Goal: Information Seeking & Learning: Learn about a topic

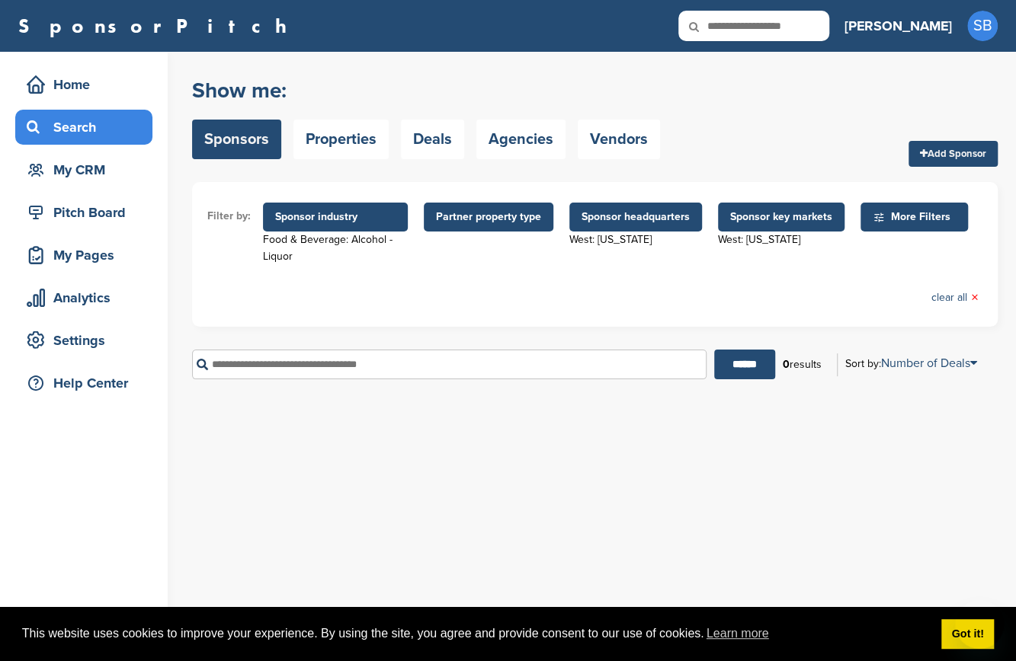
click at [730, 24] on icon at bounding box center [704, 27] width 52 height 32
click at [800, 30] on input "text" at bounding box center [753, 26] width 151 height 30
type input "***"
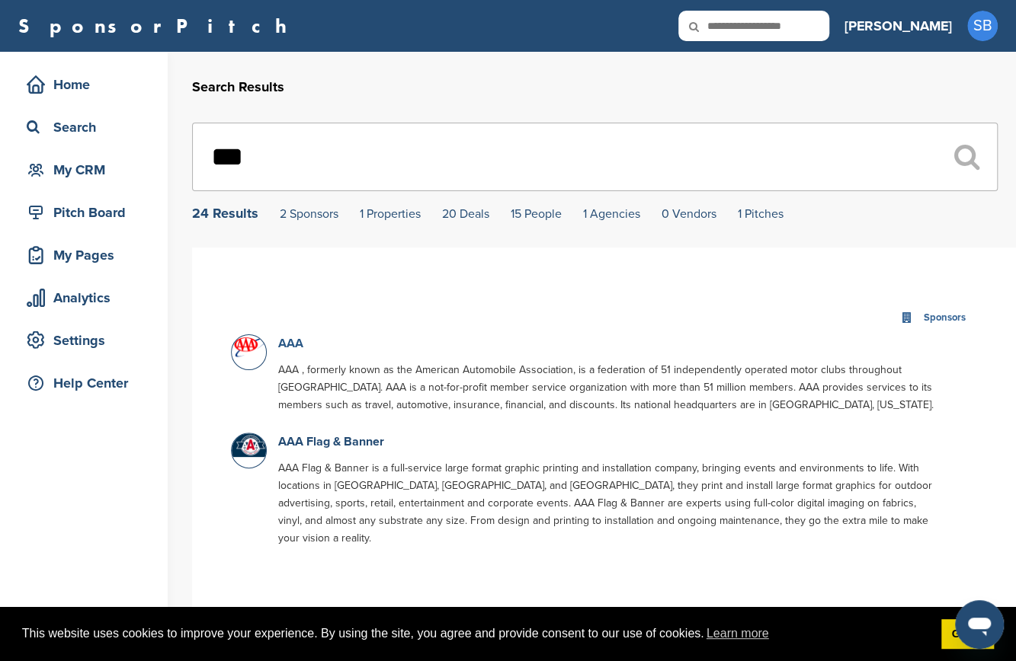
click at [291, 341] on link "AAA" at bounding box center [290, 343] width 25 height 15
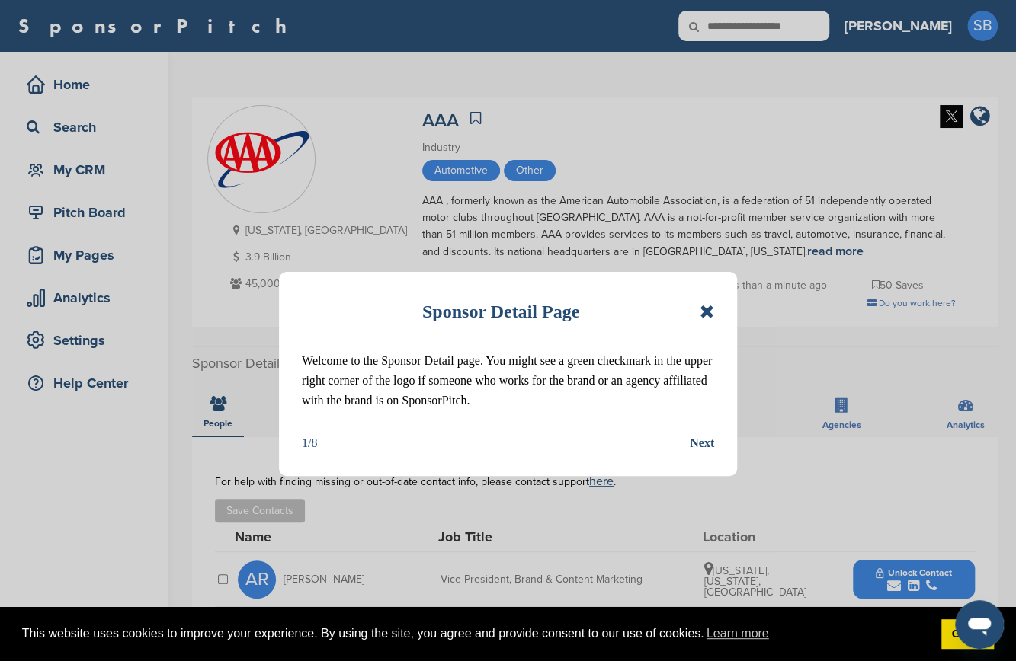
click at [700, 315] on icon at bounding box center [706, 311] width 14 height 18
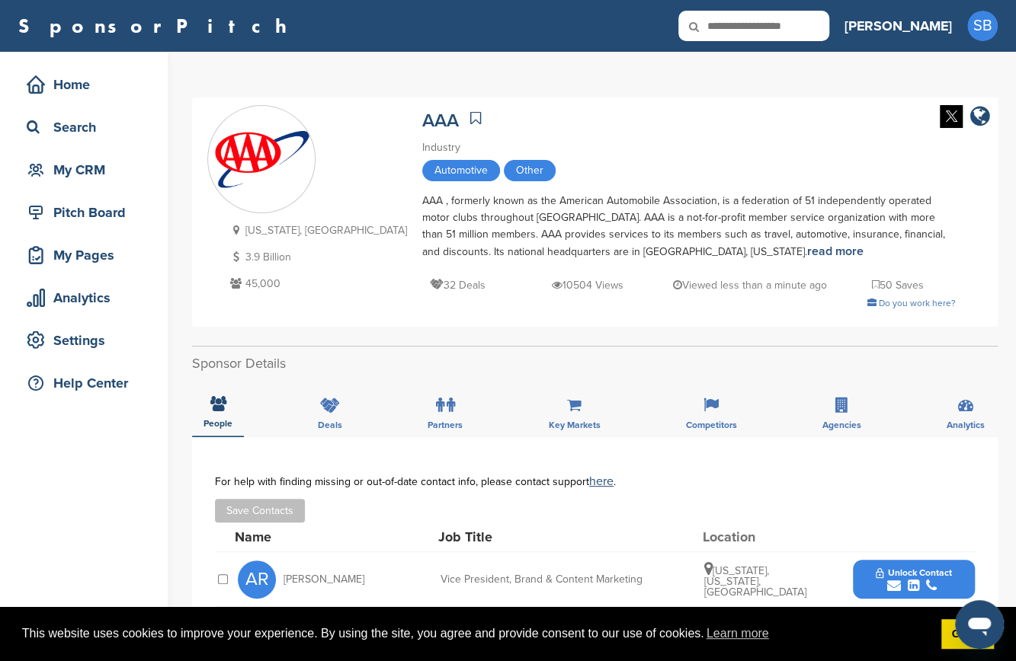
click at [817, 25] on input "text" at bounding box center [753, 26] width 151 height 30
type input "****"
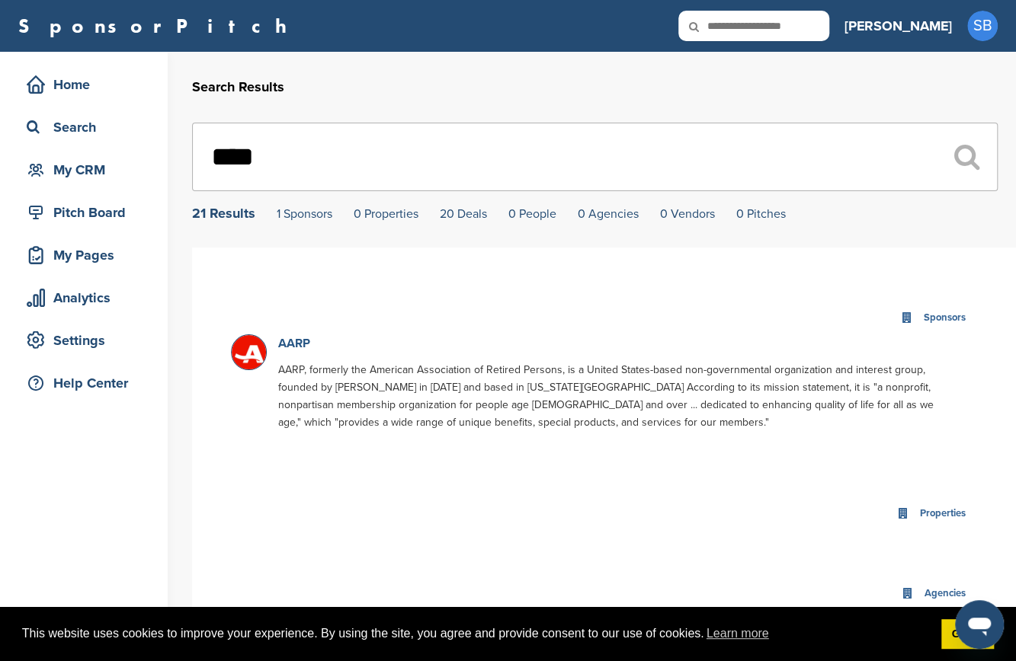
click at [299, 341] on link "AARP" at bounding box center [294, 343] width 32 height 15
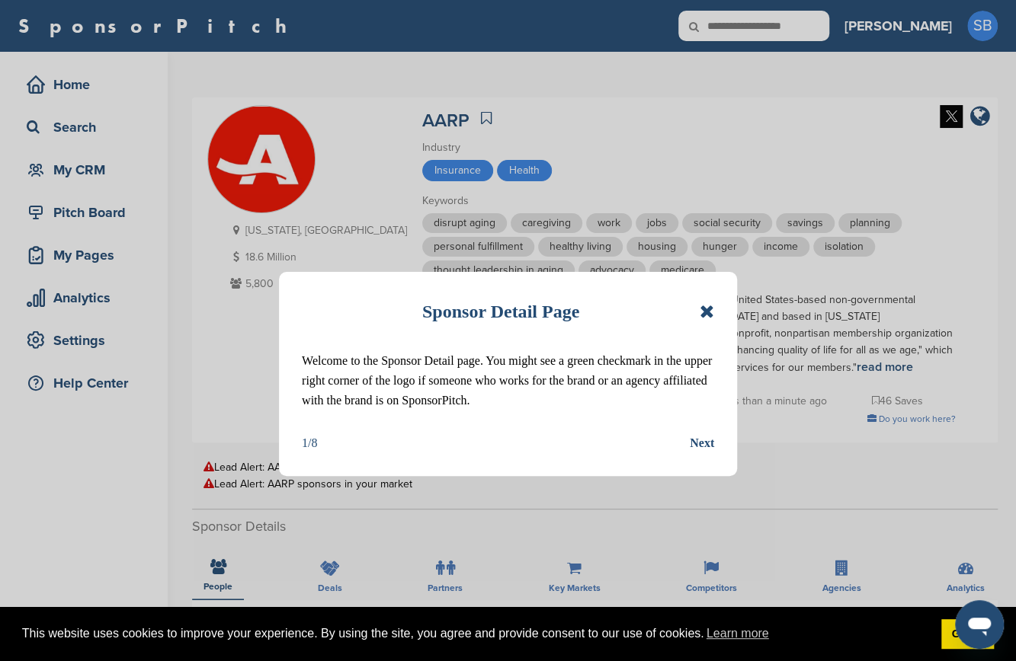
click at [712, 315] on icon at bounding box center [706, 311] width 14 height 18
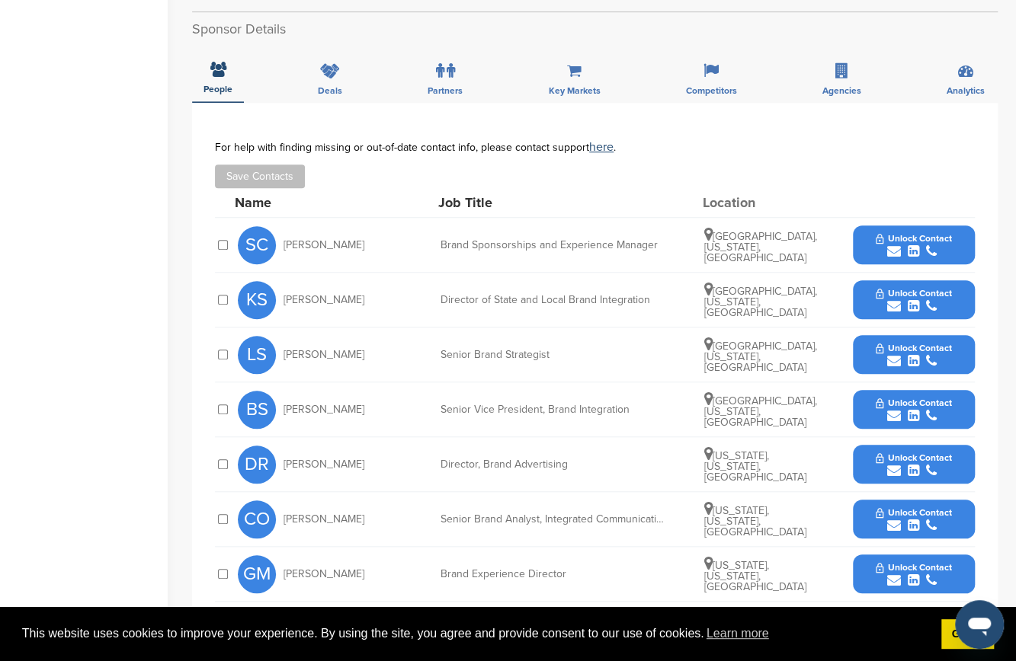
scroll to position [499, 0]
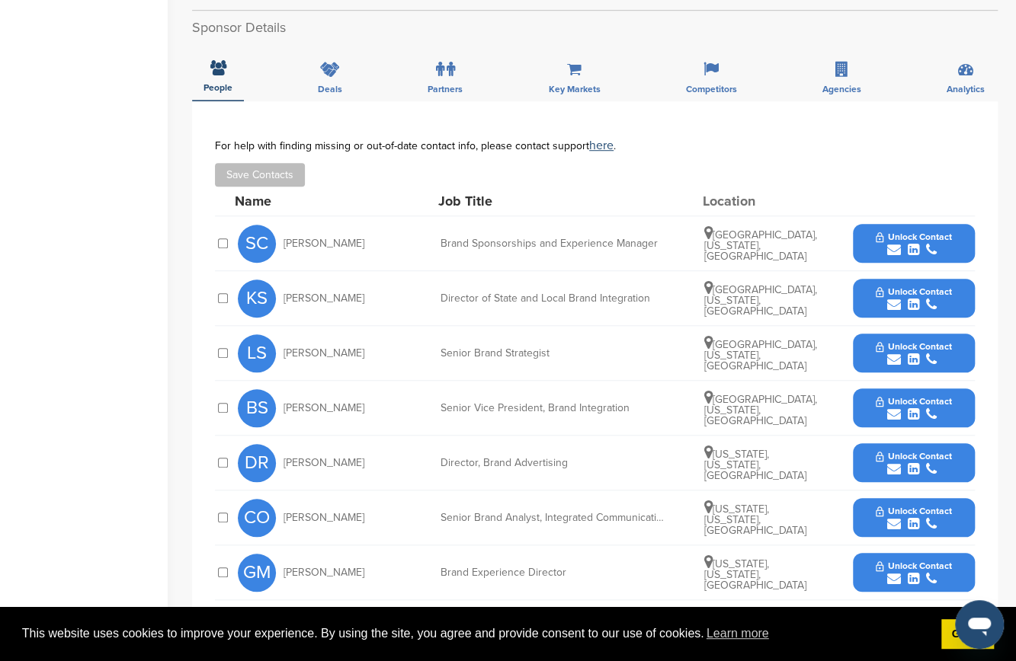
click at [876, 243] on div "submit" at bounding box center [912, 250] width 75 height 14
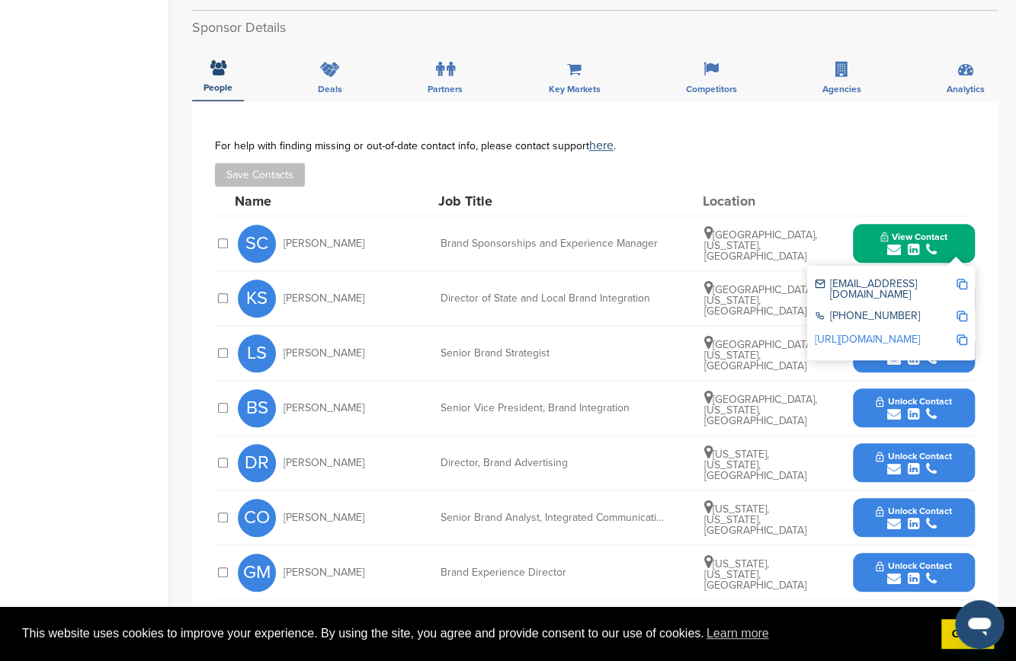
click at [960, 282] on img at bounding box center [961, 284] width 11 height 11
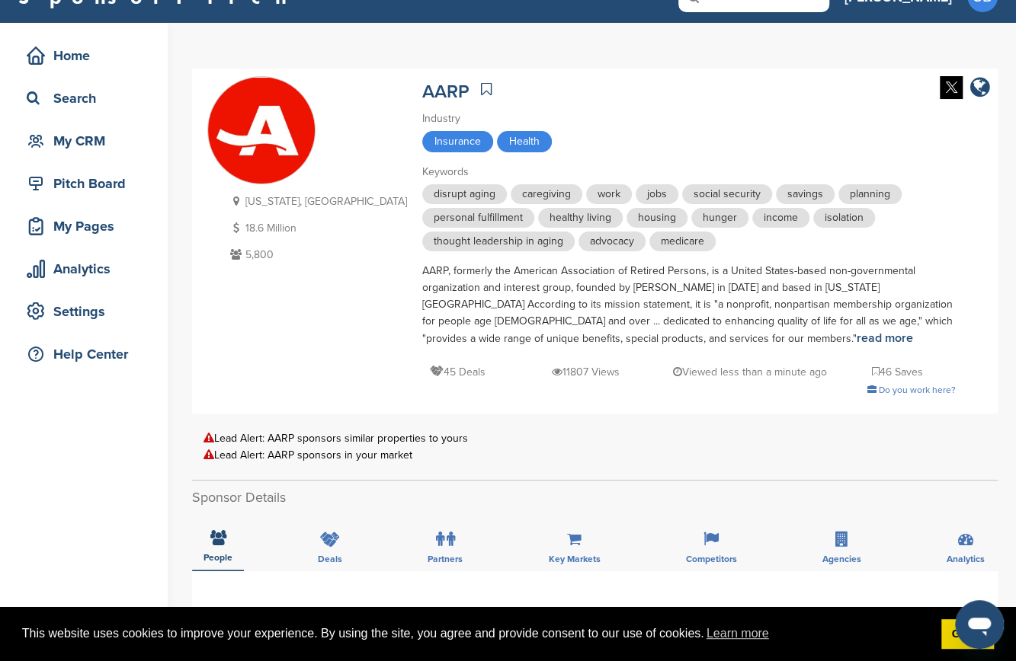
scroll to position [0, 0]
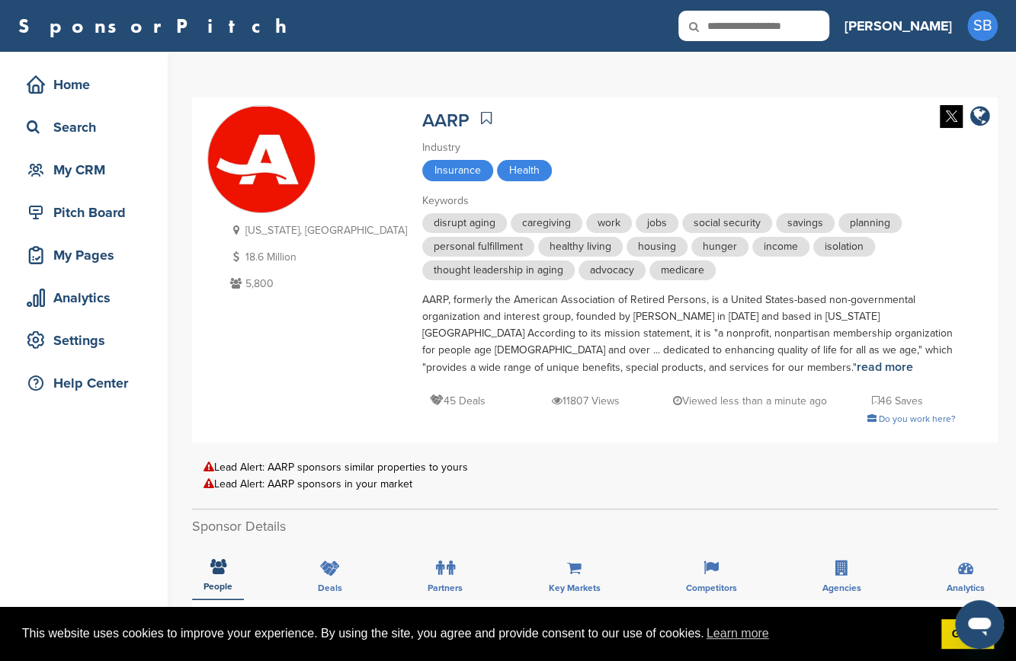
click at [808, 26] on input "text" at bounding box center [753, 26] width 151 height 30
type input "****"
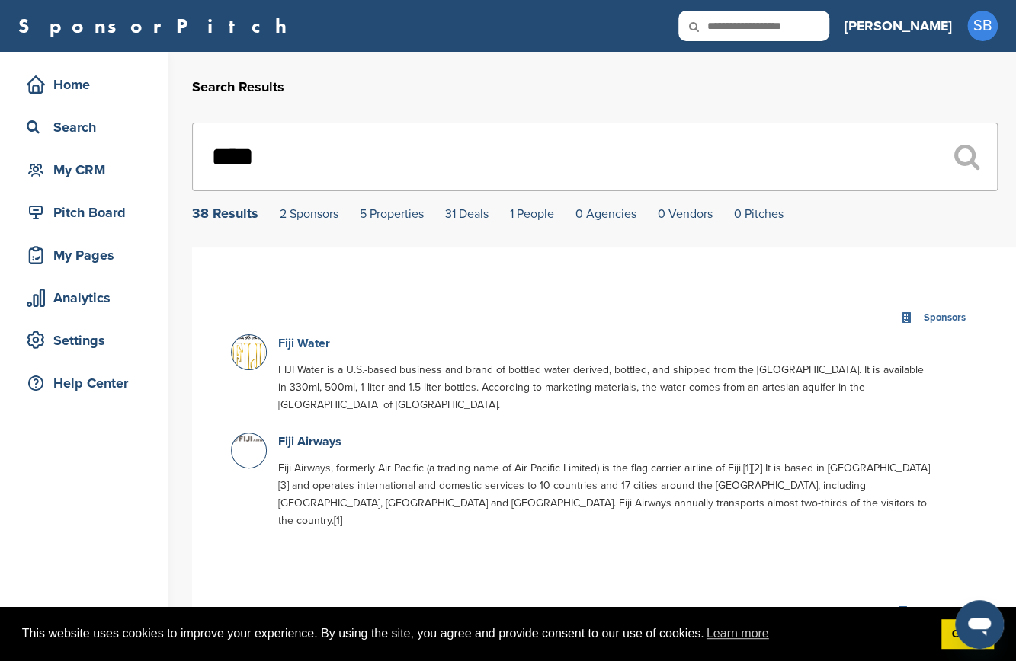
click at [286, 350] on link "Fiji Water" at bounding box center [304, 343] width 52 height 15
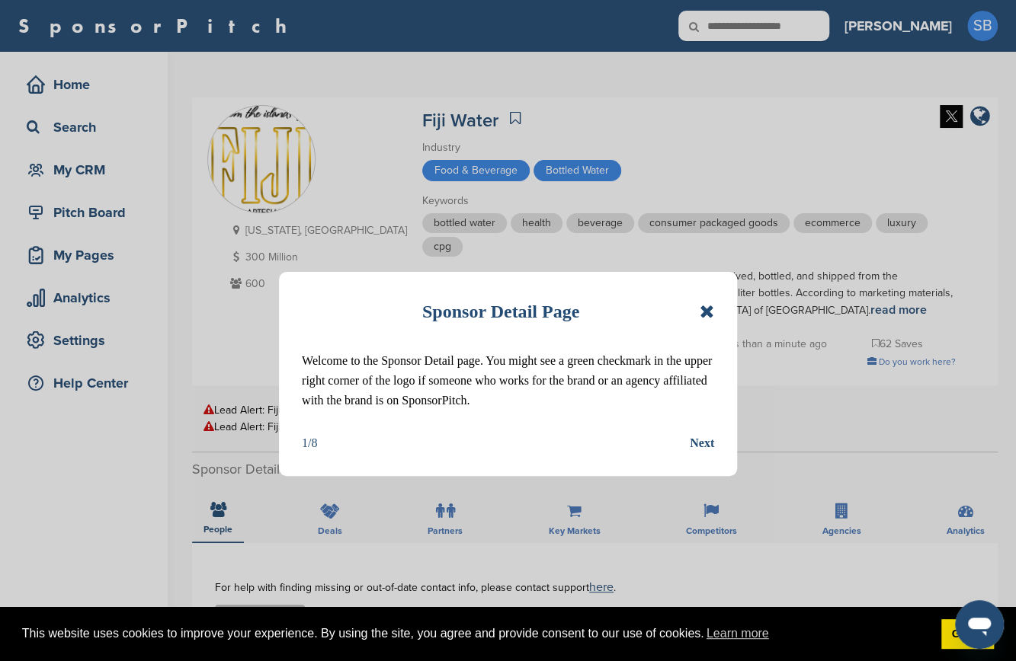
click at [711, 307] on icon at bounding box center [706, 311] width 14 height 18
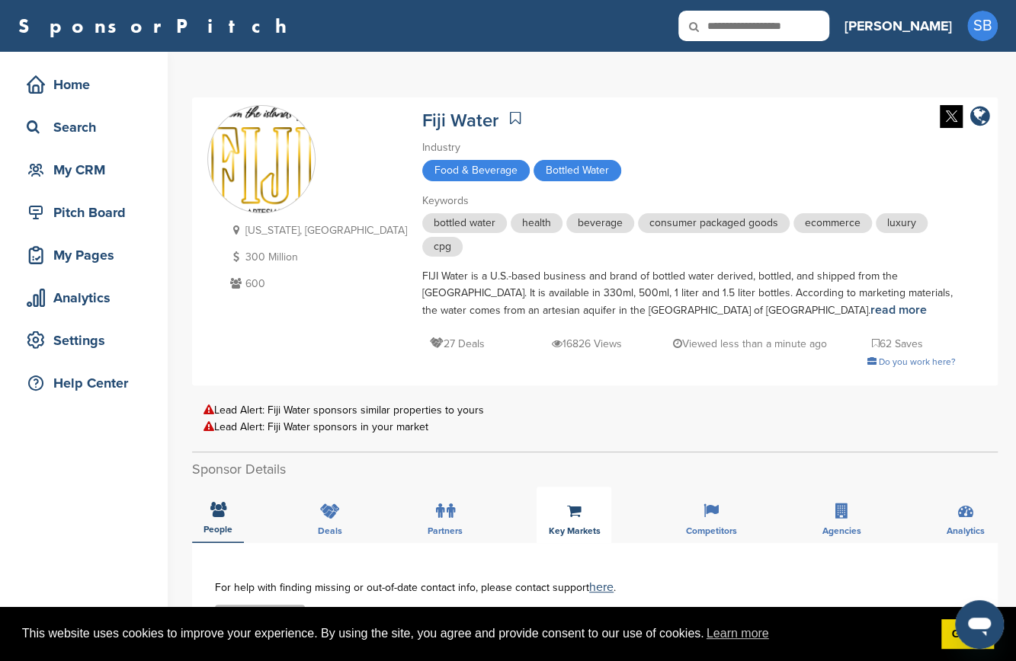
scroll to position [209, 0]
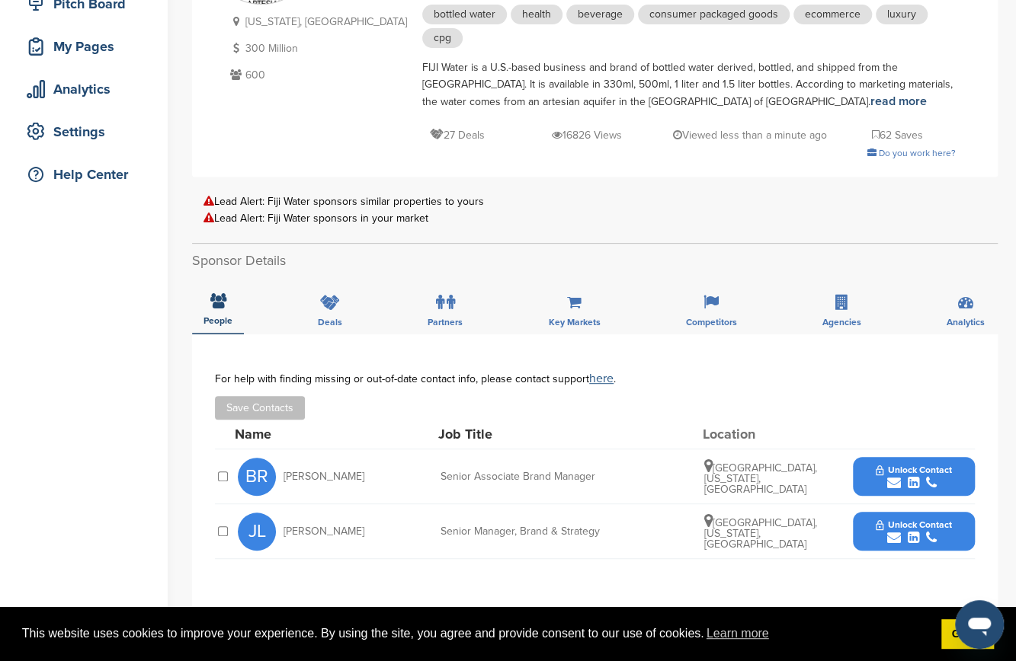
click at [593, 377] on link "here" at bounding box center [601, 378] width 24 height 15
click at [779, 193] on div "California, USA 300 Million 600 Fiji Water Industry Food & Beverage Bottled Wat…" at bounding box center [594, 473] width 805 height 1169
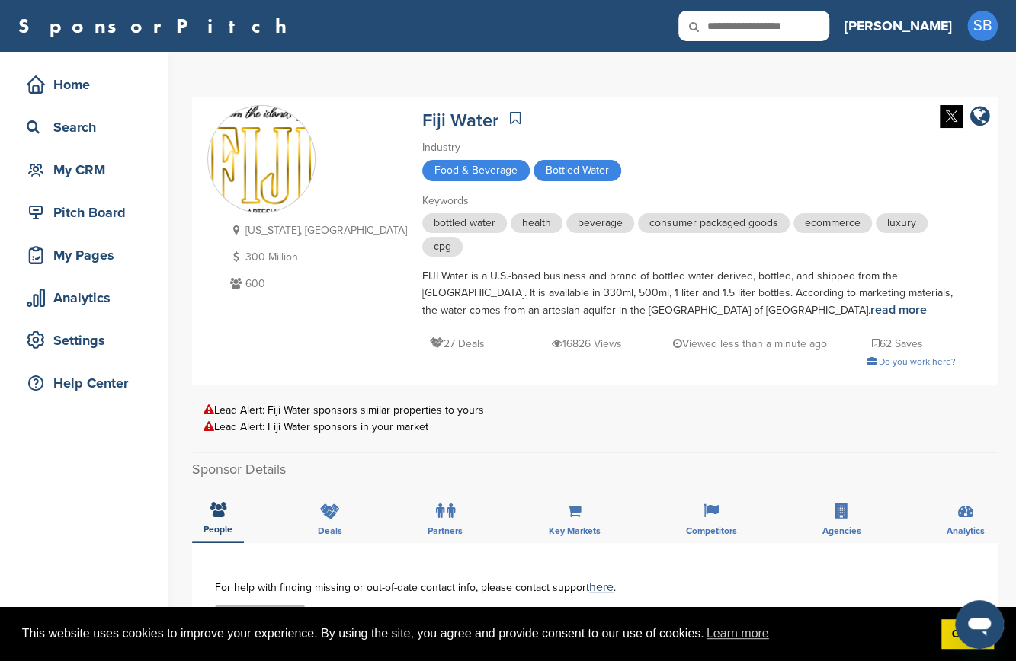
click at [789, 23] on input "text" at bounding box center [753, 26] width 151 height 30
type input "**********"
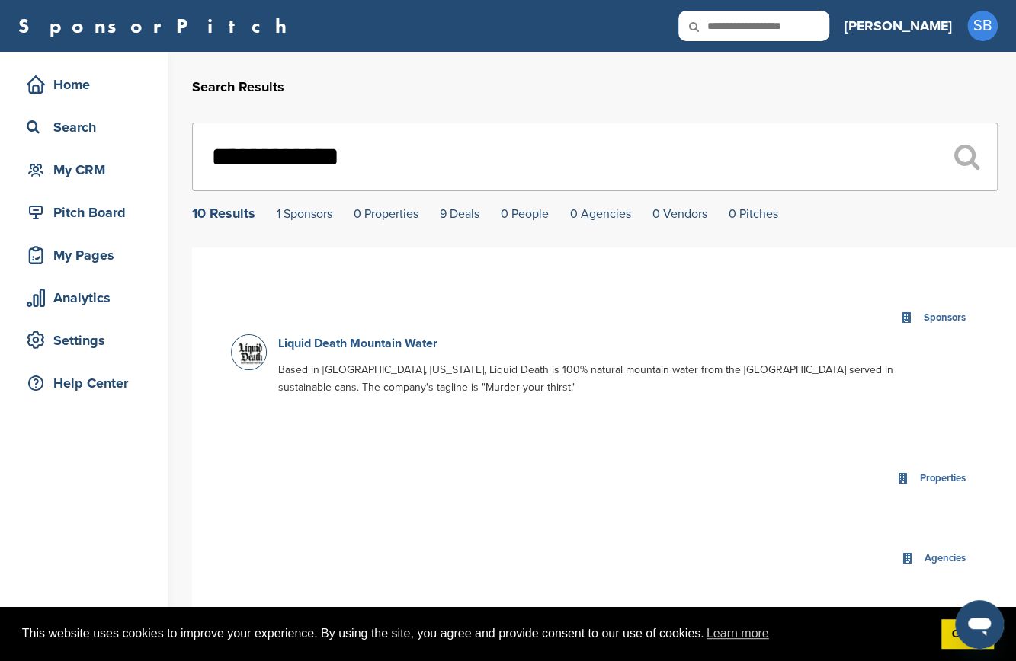
click at [352, 341] on link "Liquid Death Mountain Water" at bounding box center [357, 343] width 159 height 15
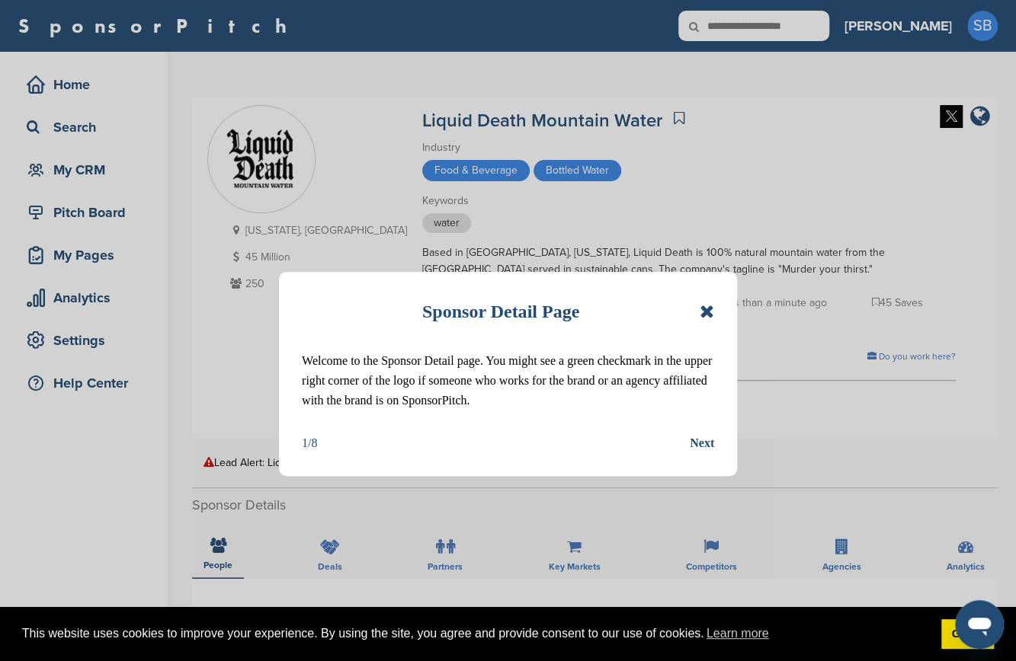
click at [707, 305] on icon at bounding box center [706, 311] width 14 height 18
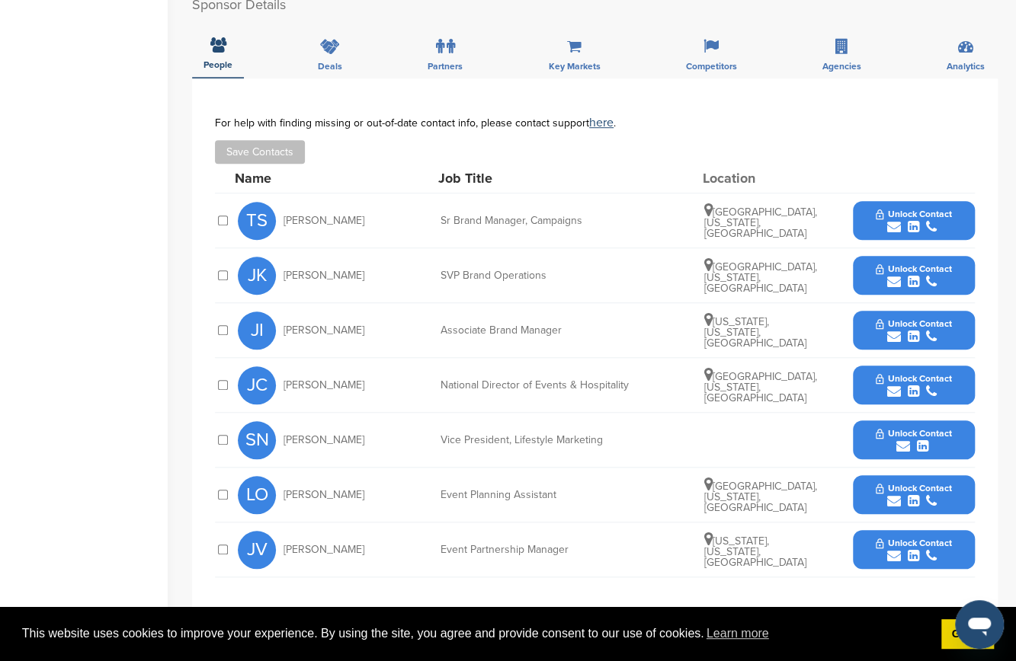
scroll to position [498, 0]
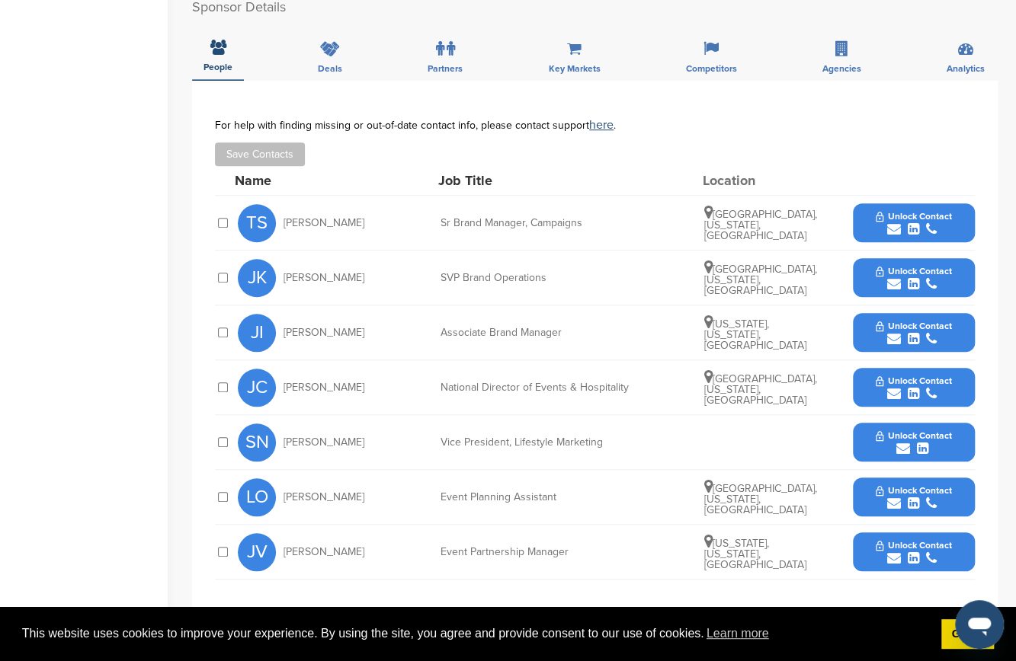
click at [891, 231] on icon "submit" at bounding box center [894, 229] width 14 height 14
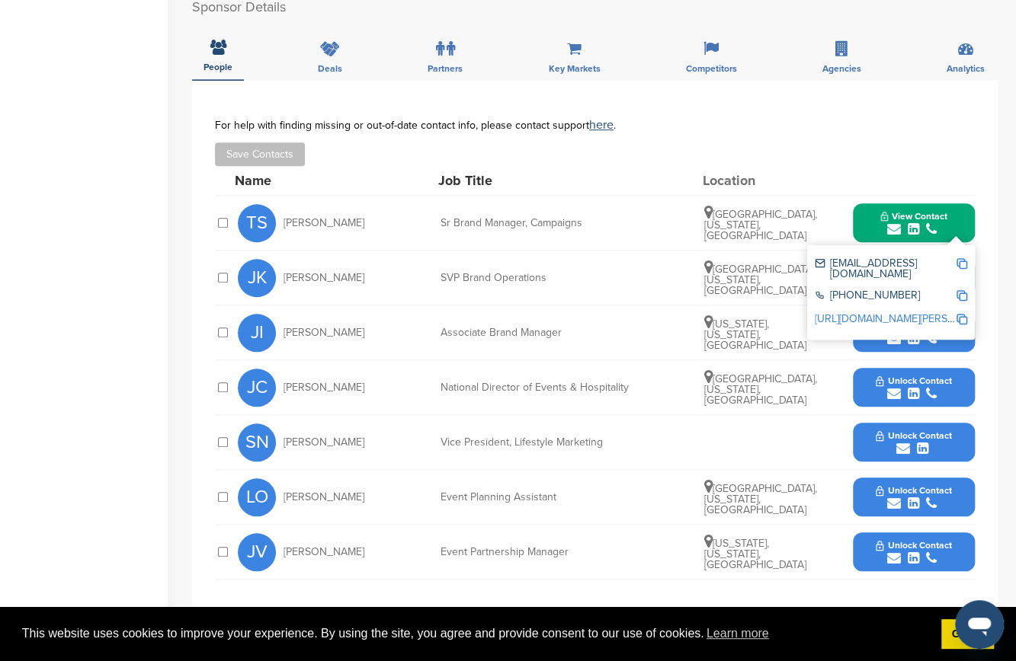
click at [960, 265] on img at bounding box center [961, 263] width 11 height 11
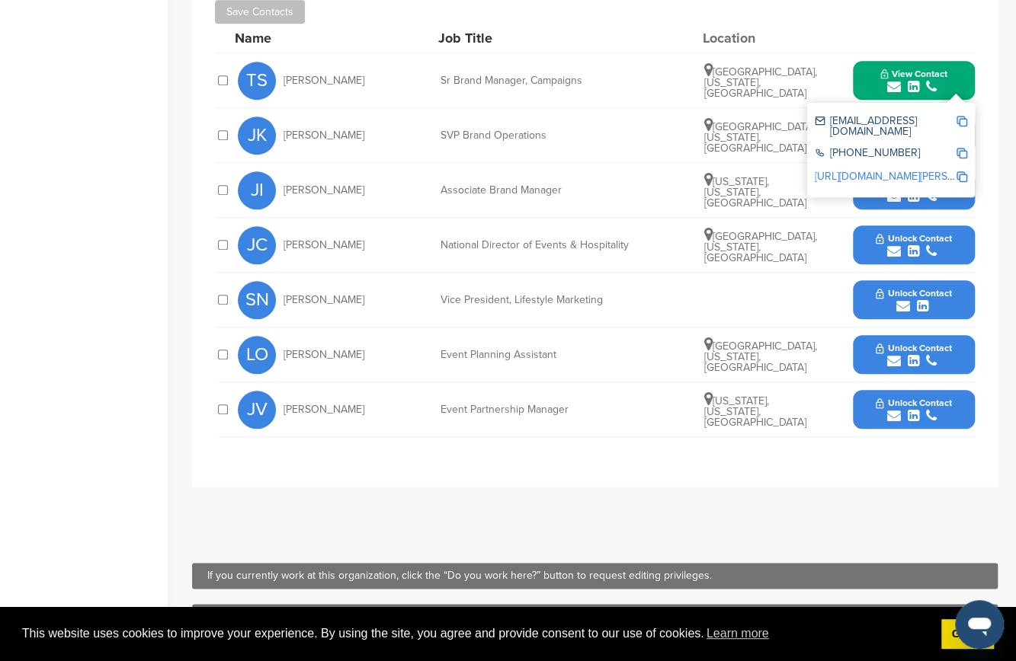
scroll to position [641, 0]
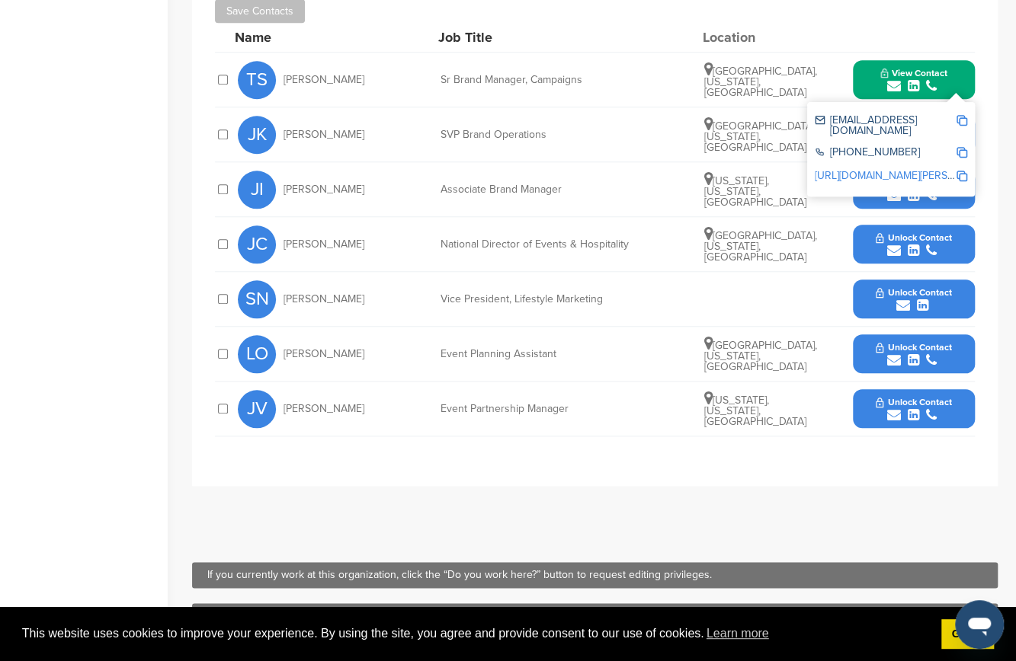
click at [731, 296] on div "SN Steve Nilsen Vice President, Lifestyle Marketing Unlock Contact" at bounding box center [606, 299] width 737 height 54
click at [983, 124] on div "**********" at bounding box center [594, 212] width 805 height 549
click at [954, 43] on div at bounding box center [913, 37] width 122 height 14
click at [980, 91] on div "**********" at bounding box center [594, 212] width 805 height 549
click at [976, 91] on div "**********" at bounding box center [594, 212] width 805 height 549
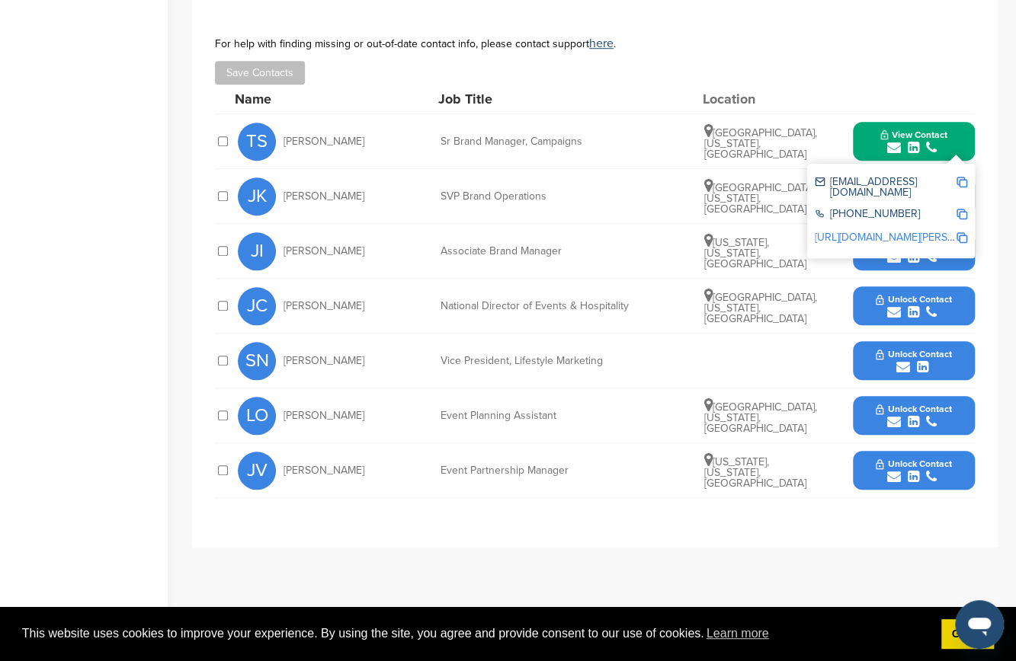
scroll to position [579, 0]
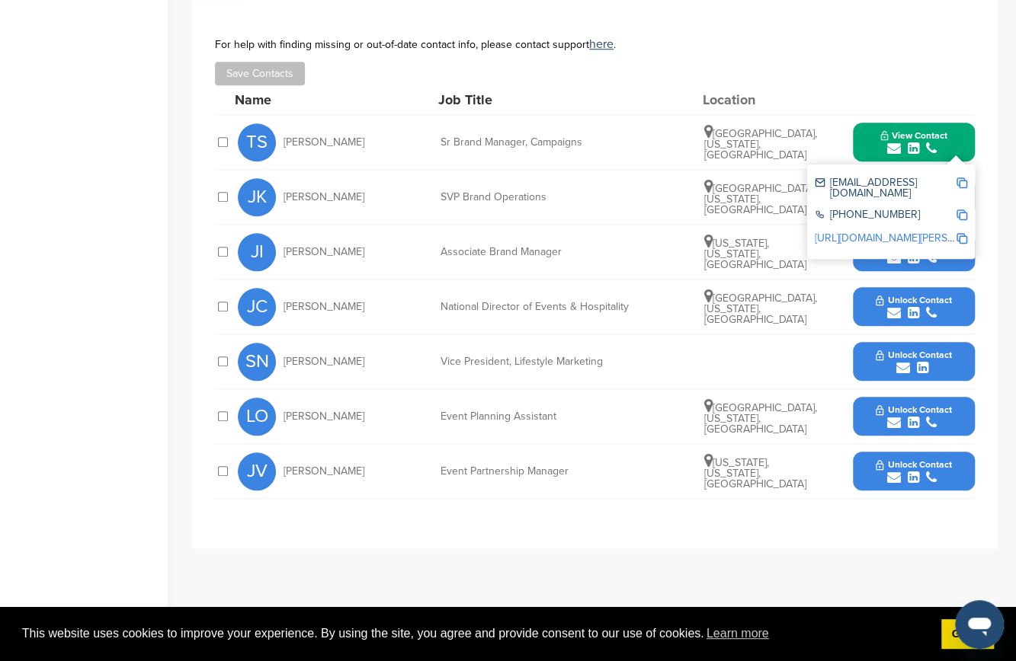
click at [626, 200] on div "SVP Brand Operations" at bounding box center [554, 197] width 229 height 11
click at [939, 475] on div "submit" at bounding box center [912, 478] width 75 height 14
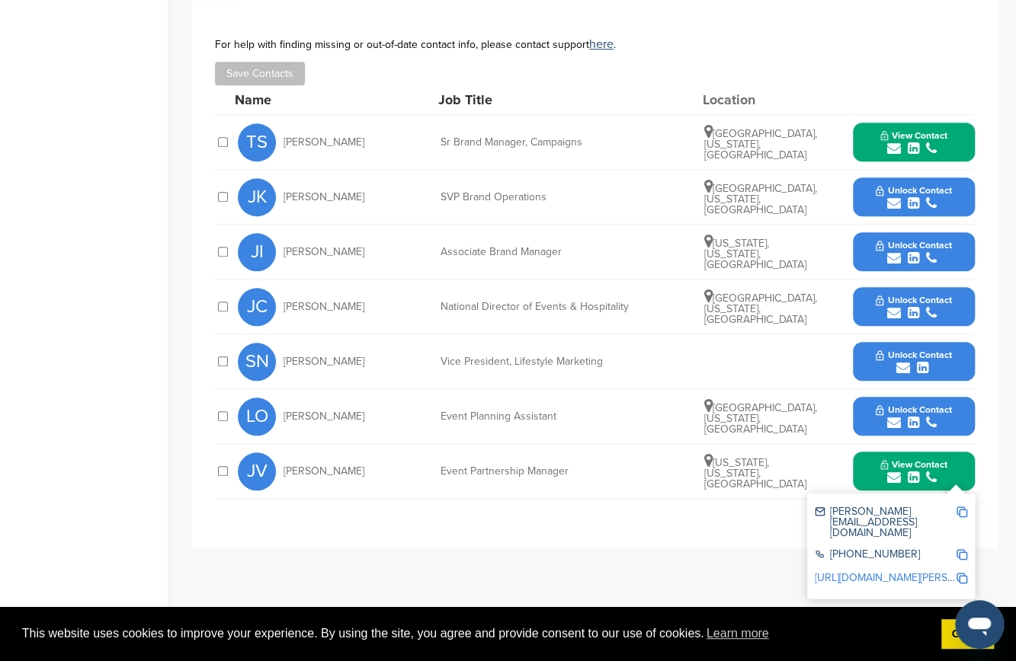
click at [962, 508] on img at bounding box center [961, 512] width 11 height 11
click at [532, 579] on div "**********" at bounding box center [594, 304] width 805 height 609
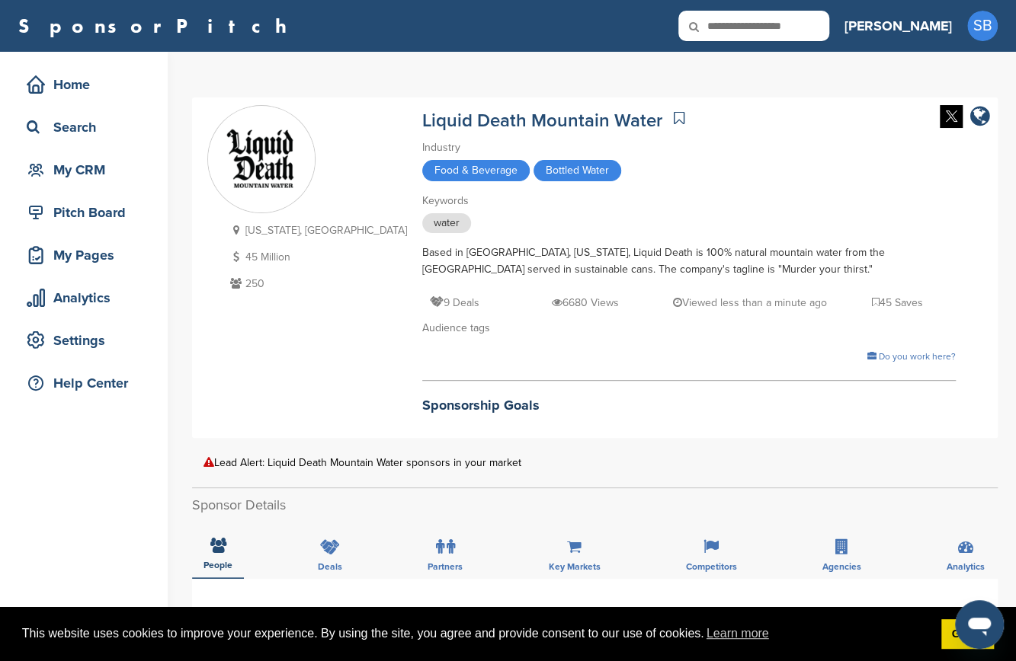
click at [805, 21] on input "text" at bounding box center [753, 26] width 151 height 30
click at [87, 112] on div "Search" at bounding box center [83, 127] width 137 height 35
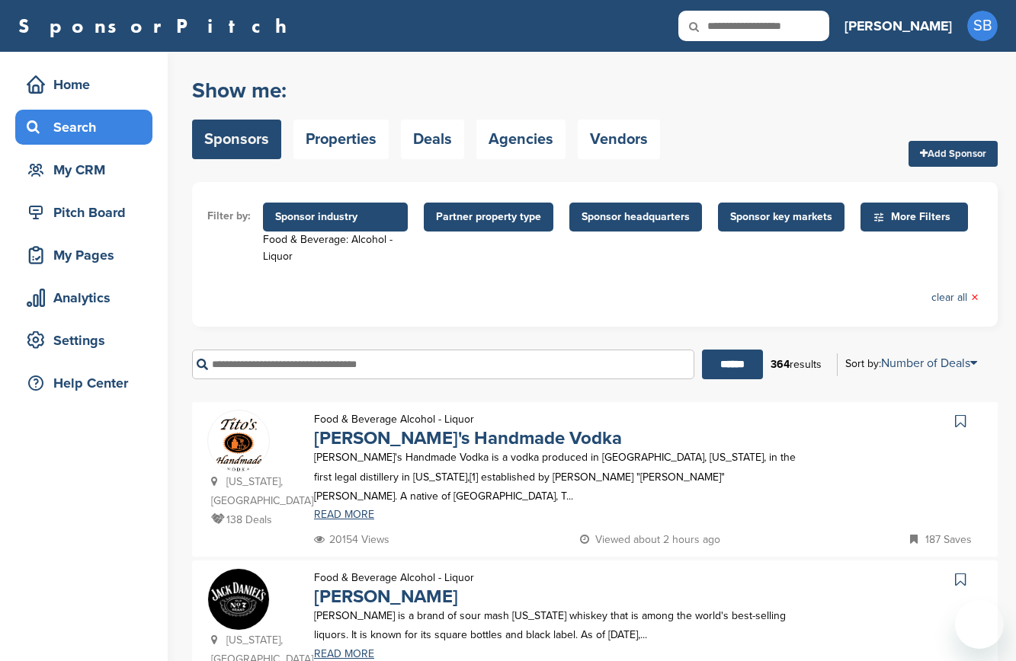
click at [315, 365] on input "text" at bounding box center [443, 365] width 502 height 30
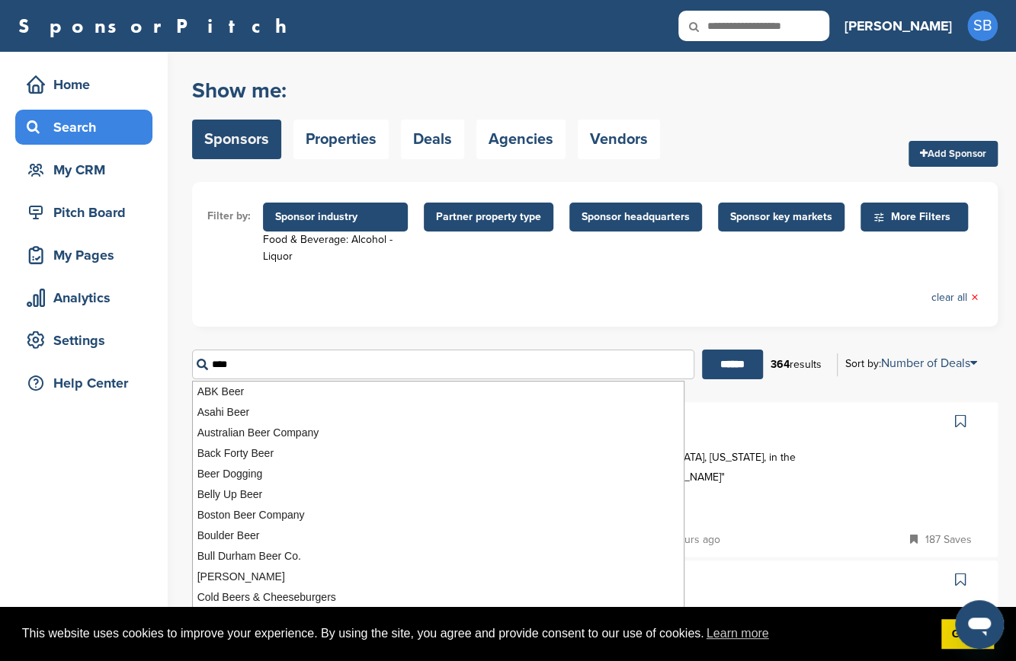
type input "****"
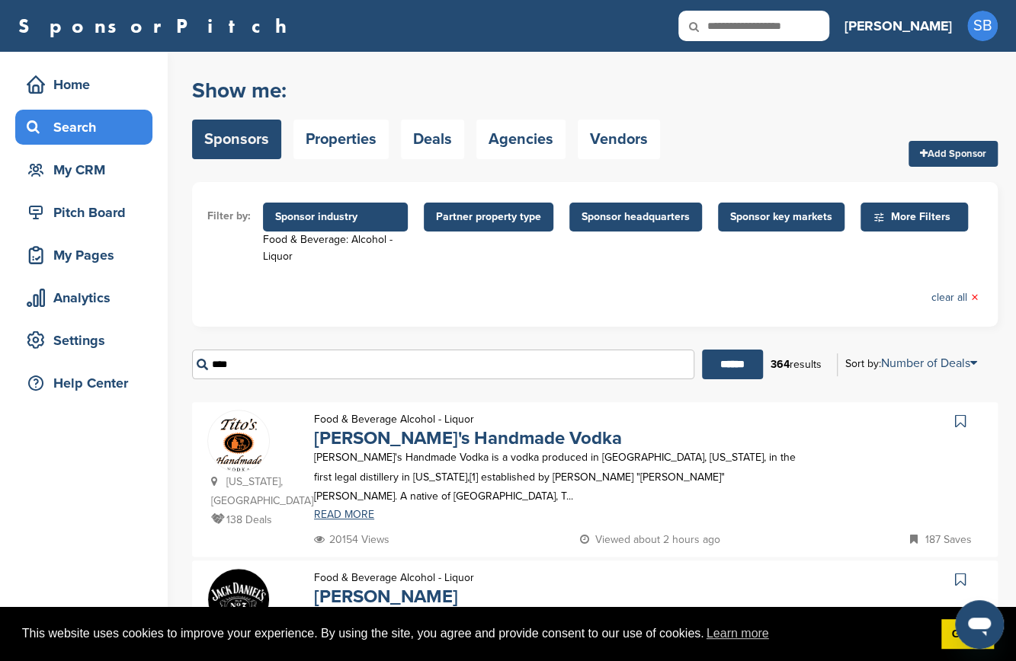
click at [347, 222] on span "Sponsor industry" at bounding box center [335, 217] width 120 height 17
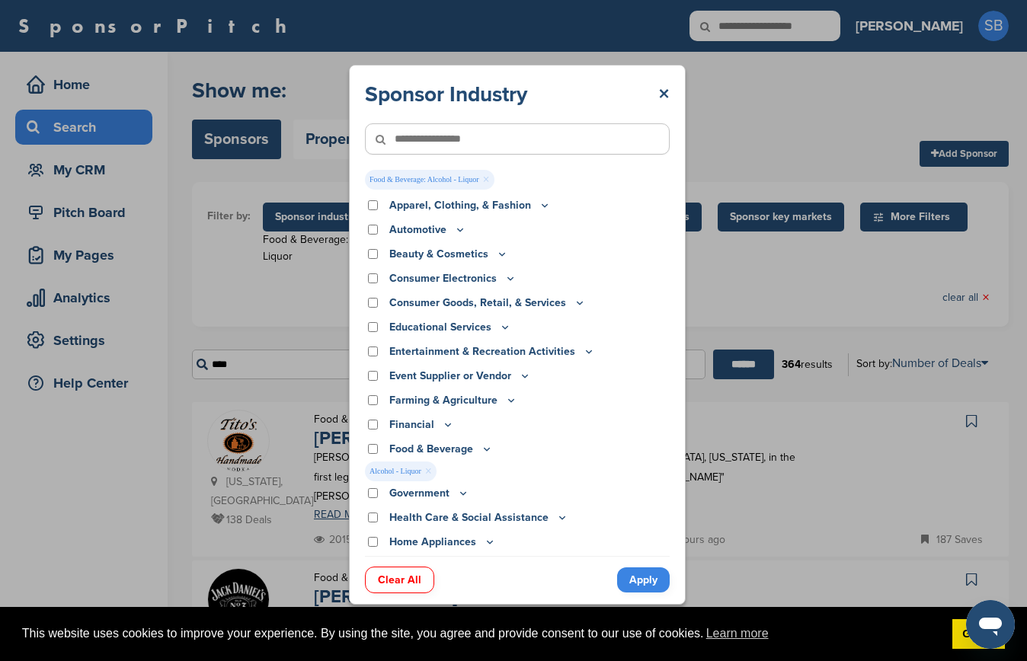
click at [485, 452] on icon at bounding box center [487, 449] width 12 height 13
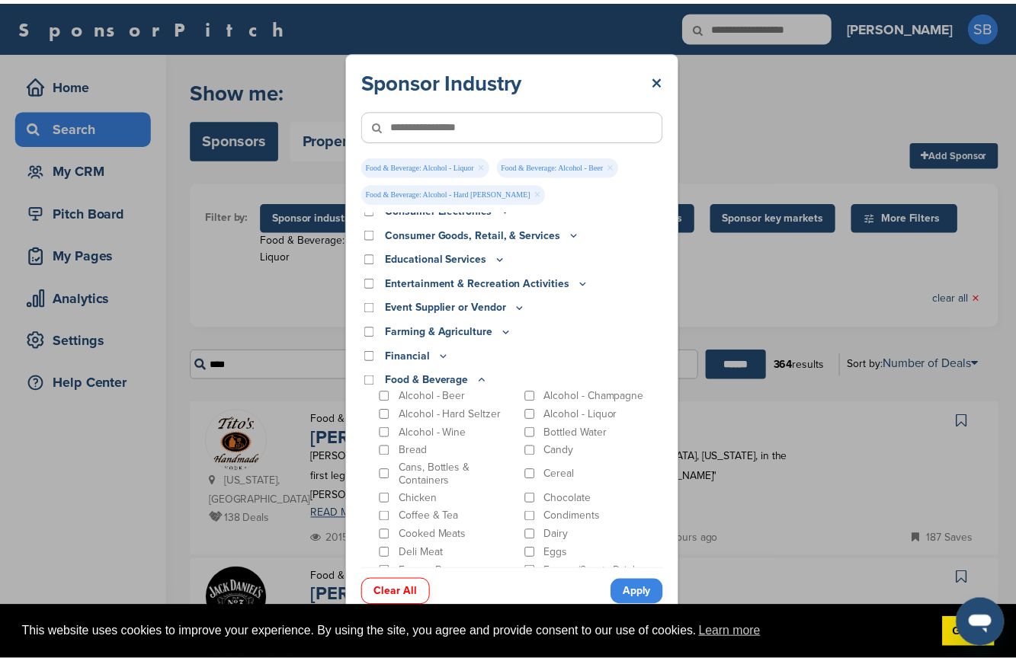
scroll to position [83, 0]
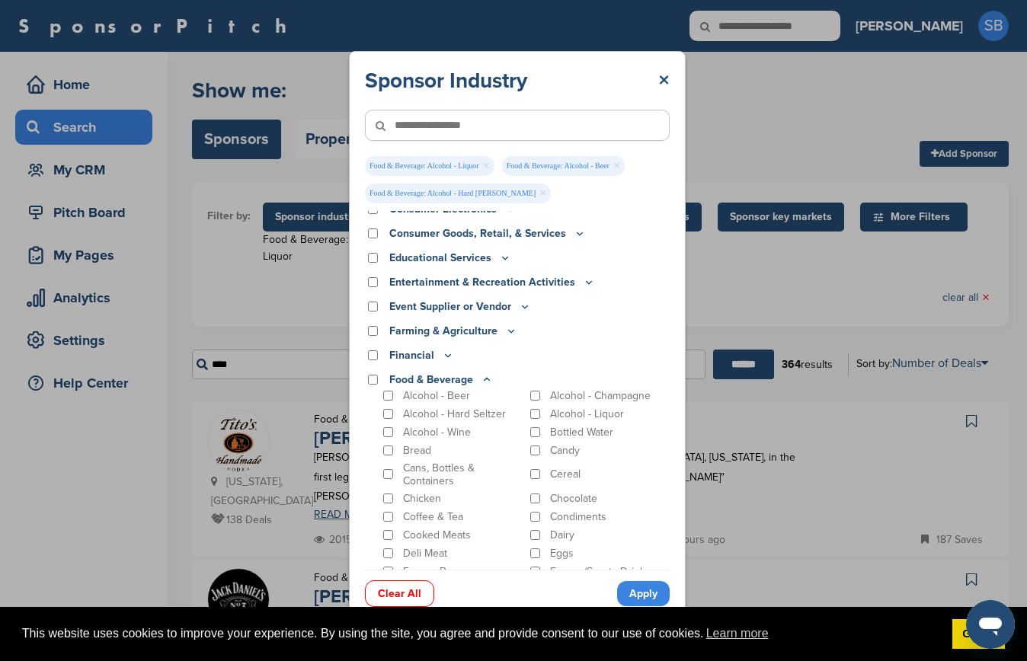
click at [626, 590] on link "Apply" at bounding box center [643, 593] width 53 height 25
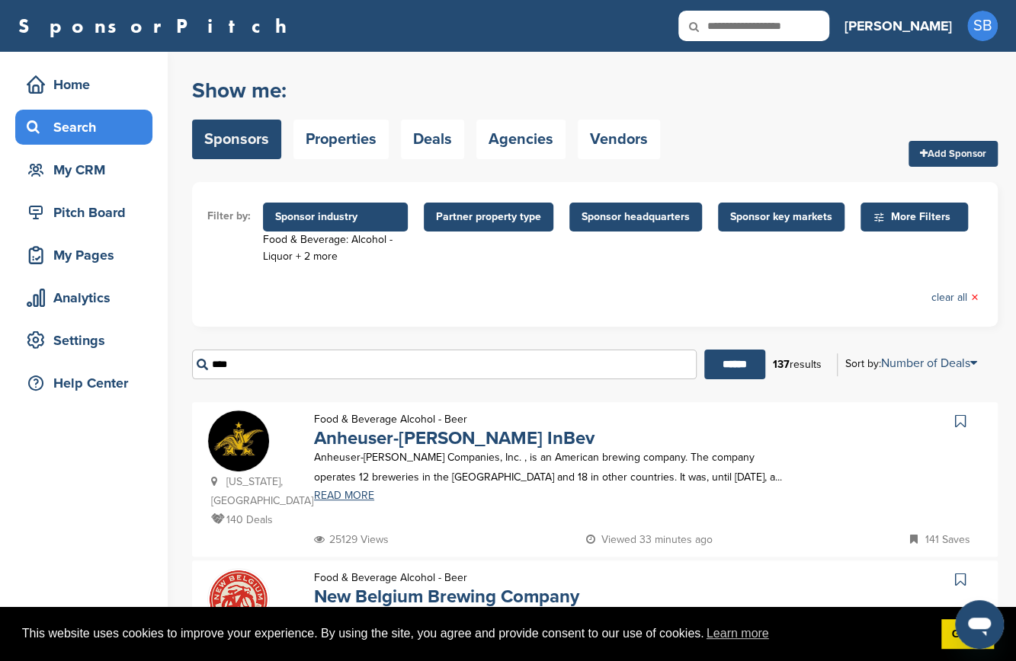
click at [641, 217] on span "Sponsor headquarters" at bounding box center [635, 217] width 108 height 17
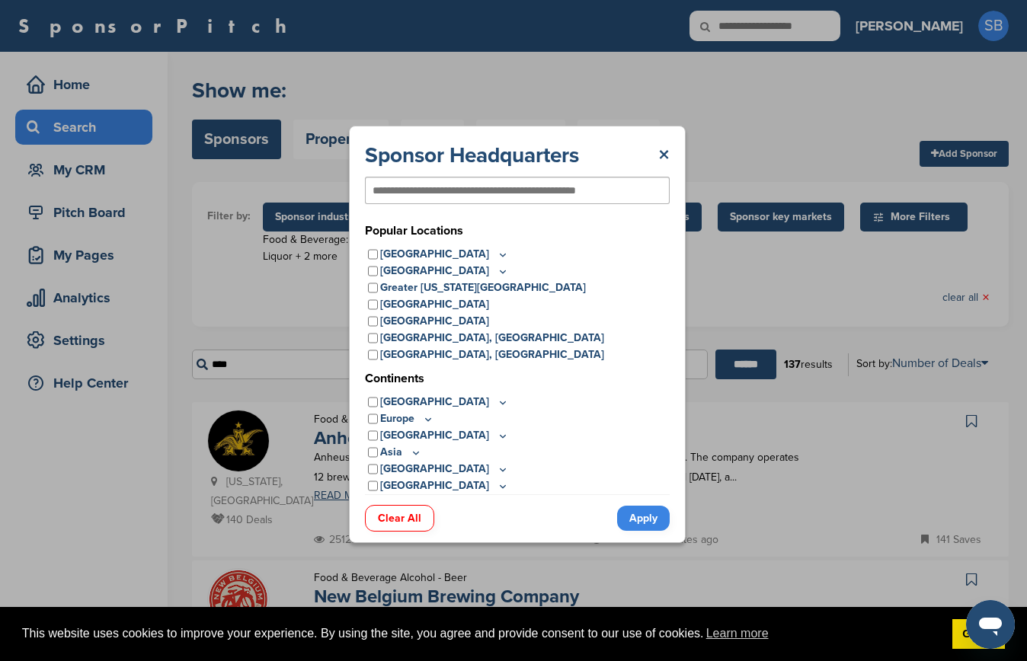
click at [497, 254] on icon at bounding box center [503, 254] width 12 height 13
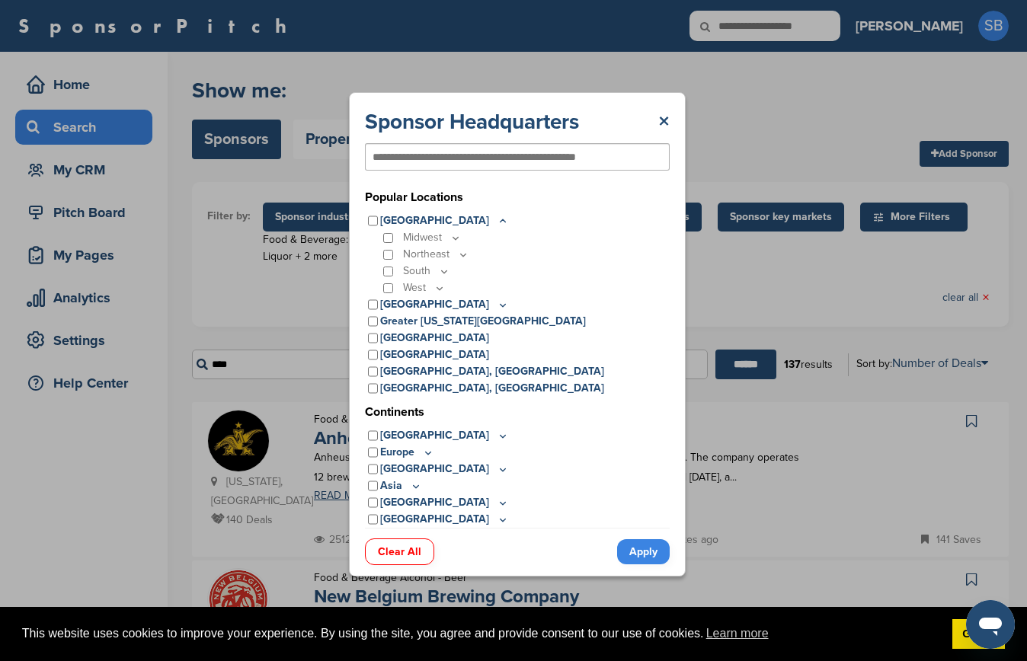
click at [649, 123] on div "Sponsor Headquarters ×" at bounding box center [517, 121] width 305 height 27
click at [657, 123] on div "Sponsor Headquarters ×" at bounding box center [517, 121] width 305 height 27
click at [660, 123] on link "×" at bounding box center [663, 121] width 11 height 27
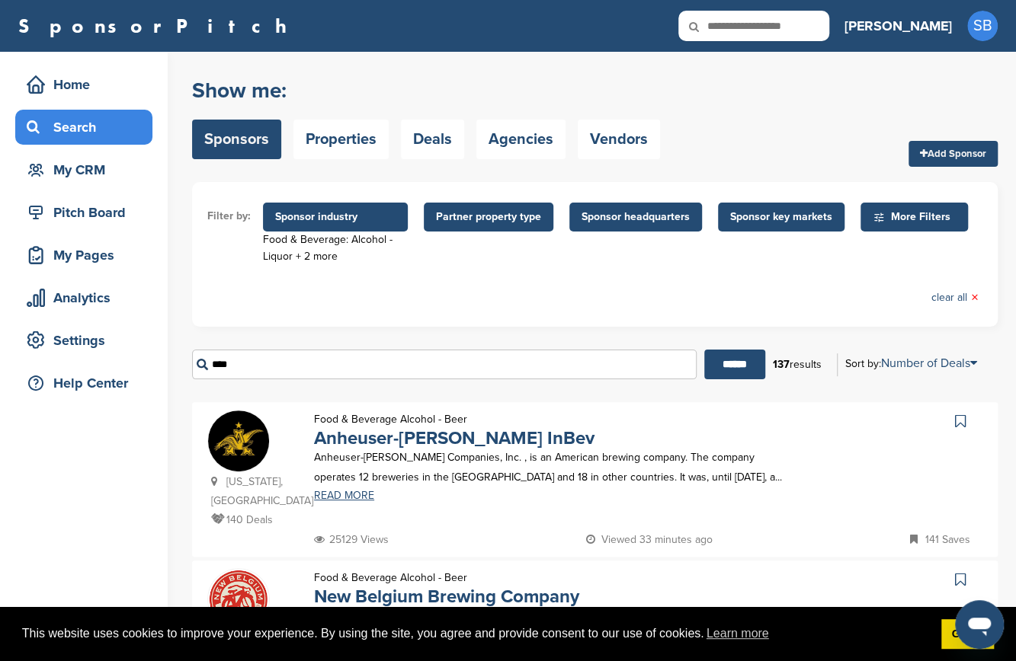
click at [768, 217] on span "Sponsor key markets" at bounding box center [781, 217] width 102 height 17
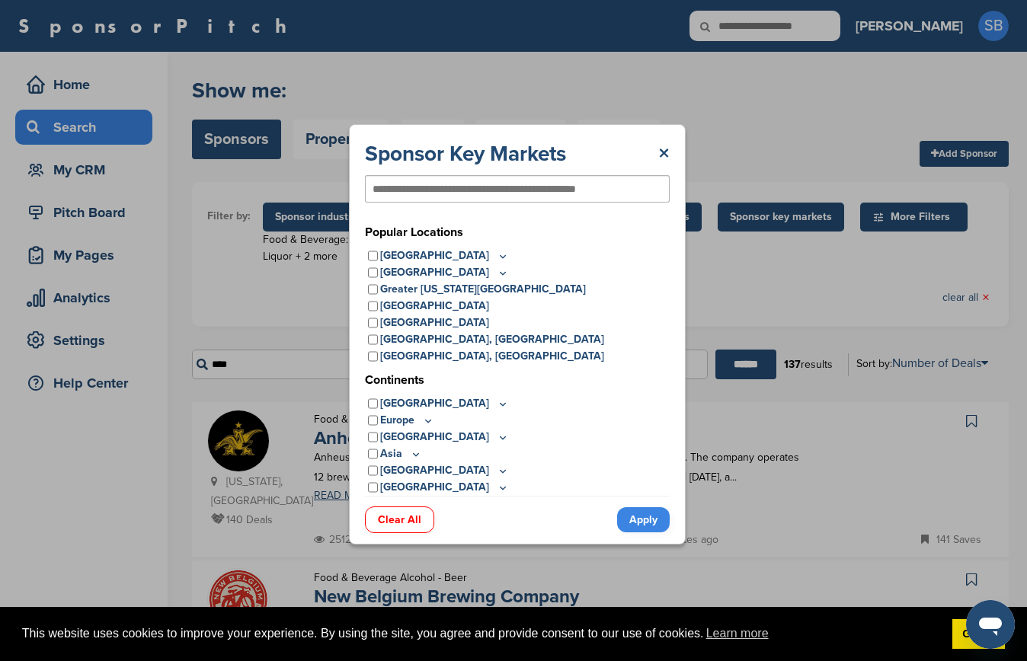
click at [497, 254] on icon at bounding box center [503, 256] width 12 height 13
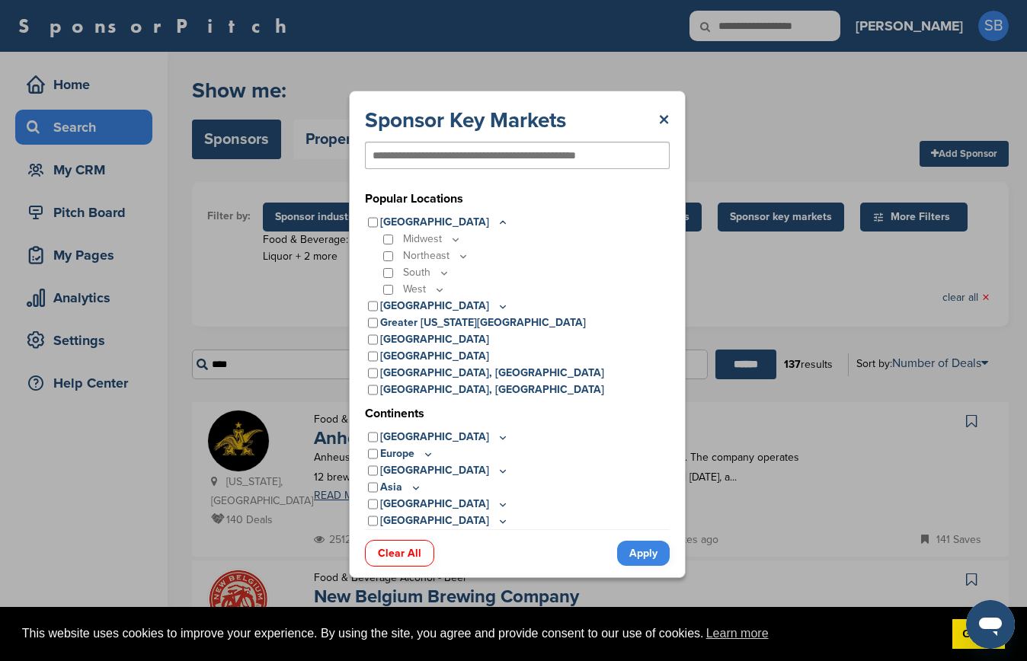
click at [437, 286] on icon at bounding box center [439, 289] width 12 height 13
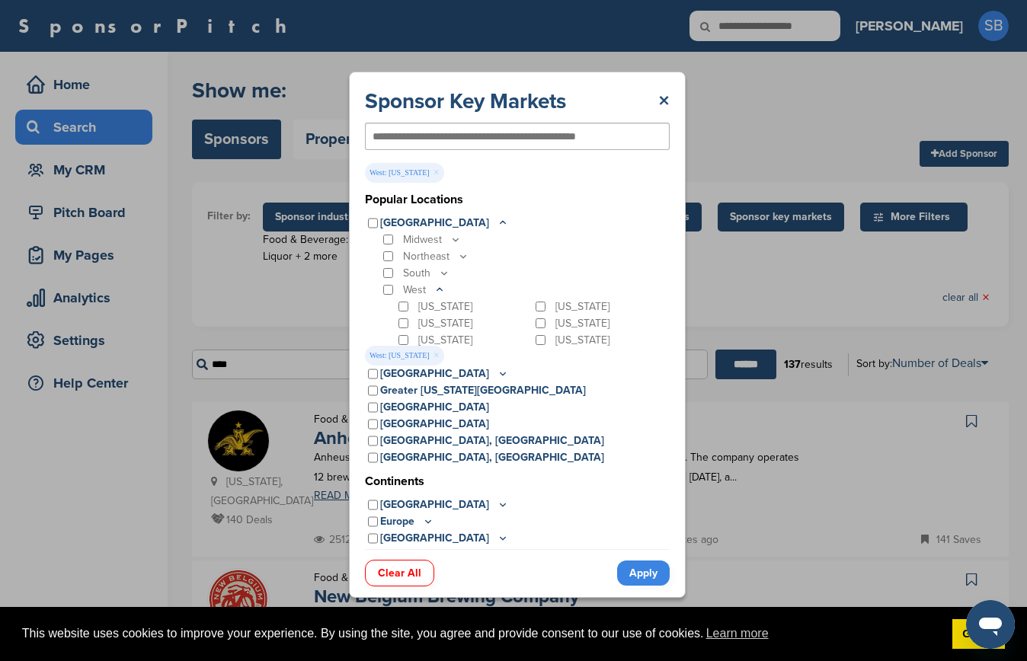
click at [629, 574] on link "Apply" at bounding box center [643, 573] width 53 height 25
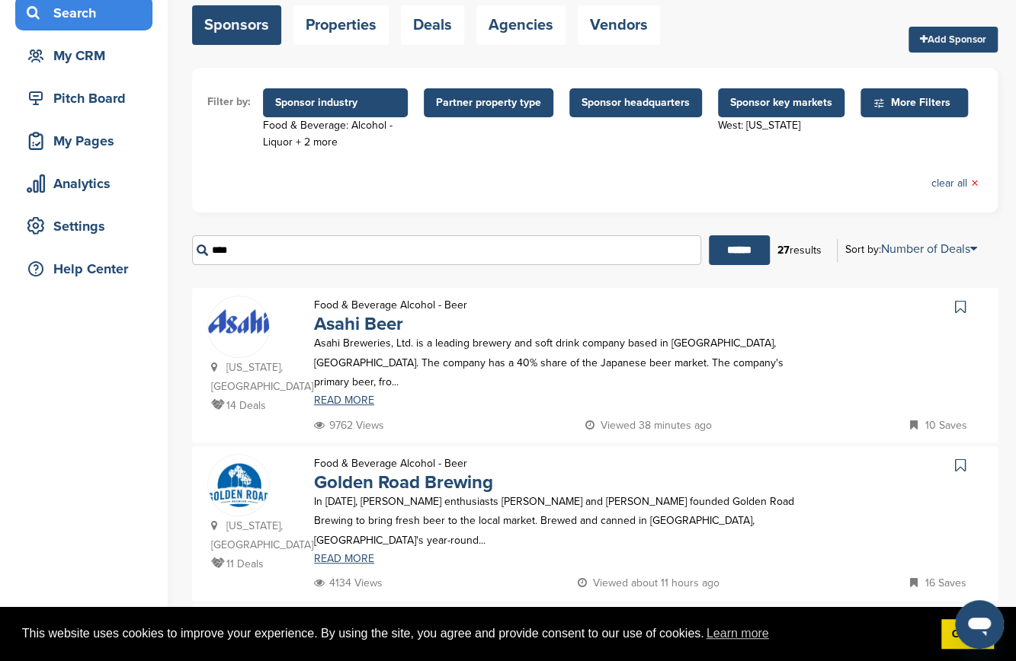
scroll to position [114, 0]
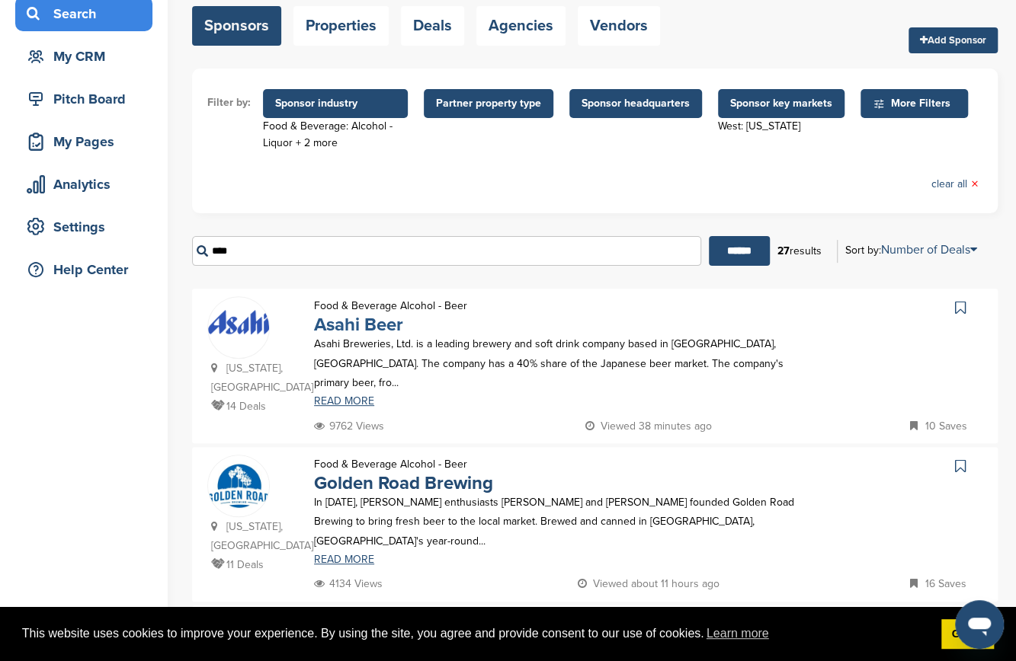
click at [363, 334] on link "Asahi Beer" at bounding box center [358, 325] width 89 height 22
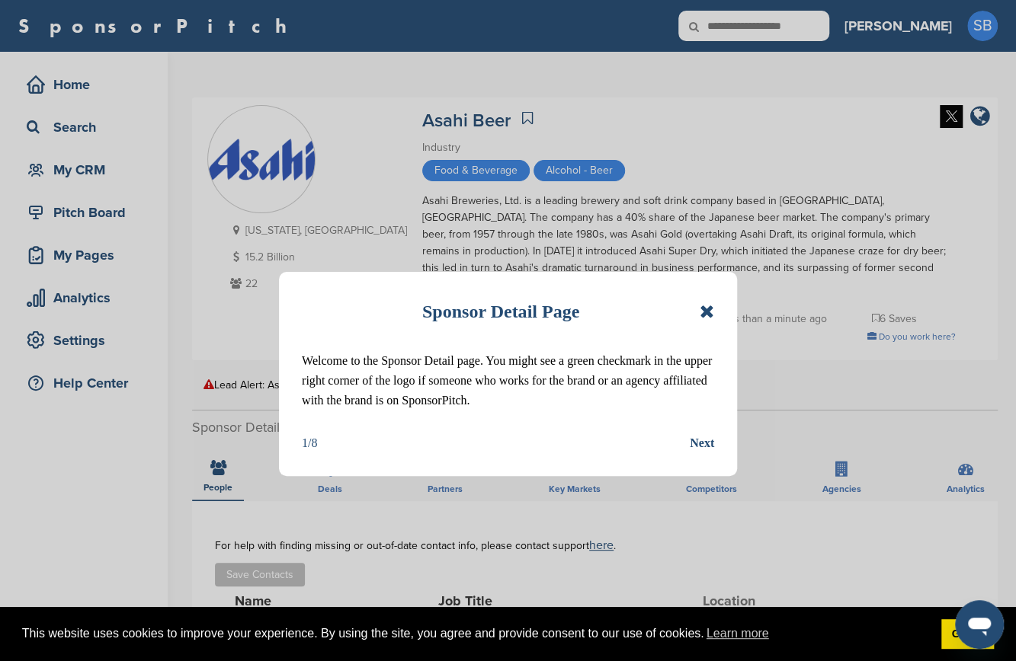
click at [710, 309] on icon at bounding box center [706, 311] width 14 height 18
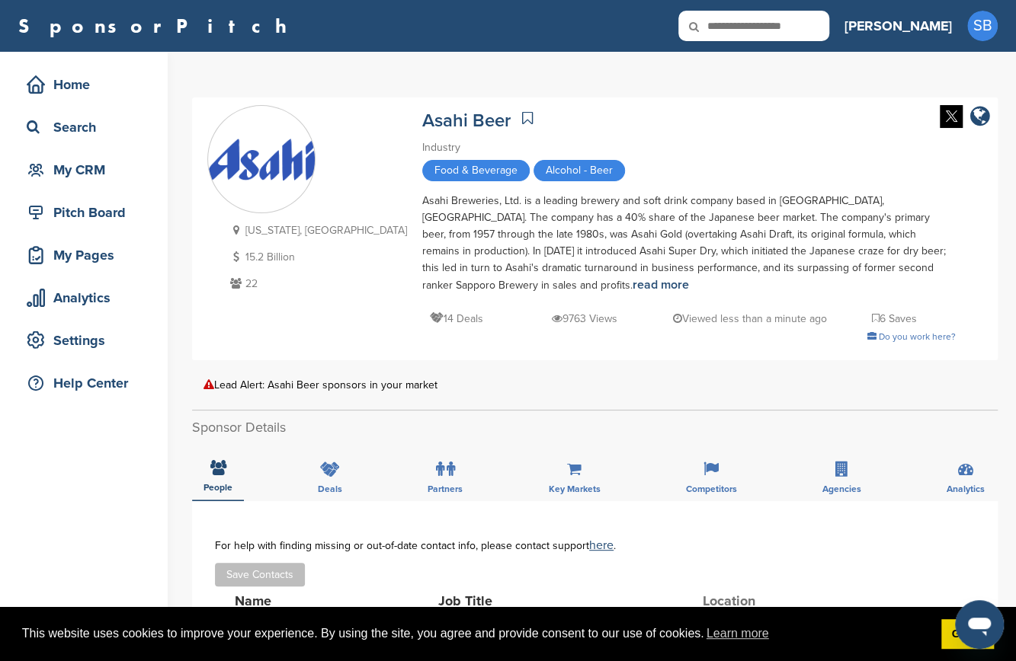
scroll to position [222, 0]
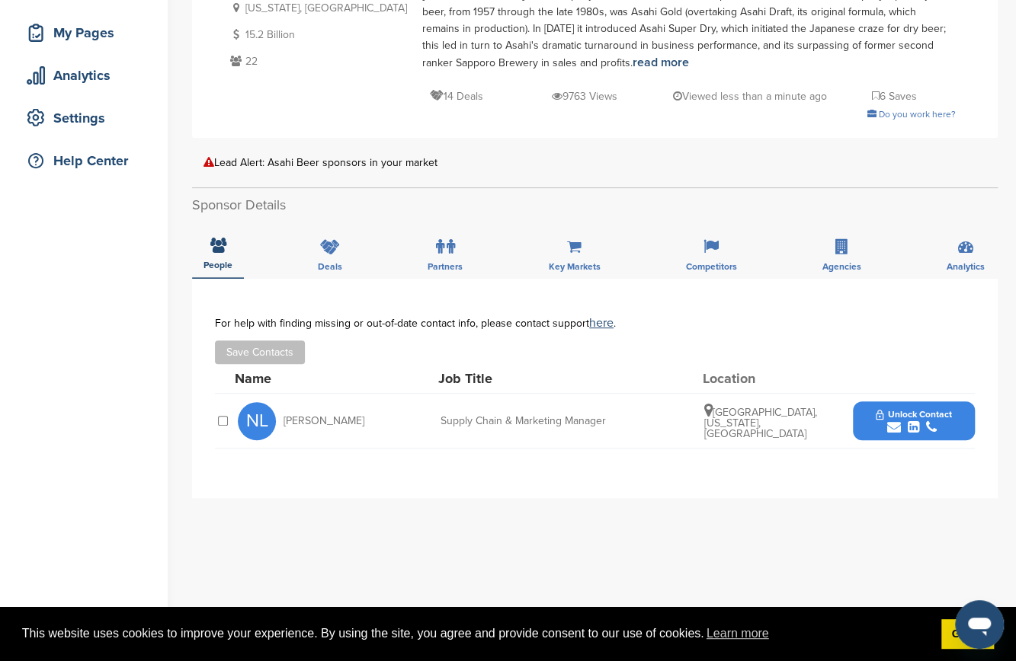
click at [908, 421] on icon "submit" at bounding box center [912, 428] width 11 height 14
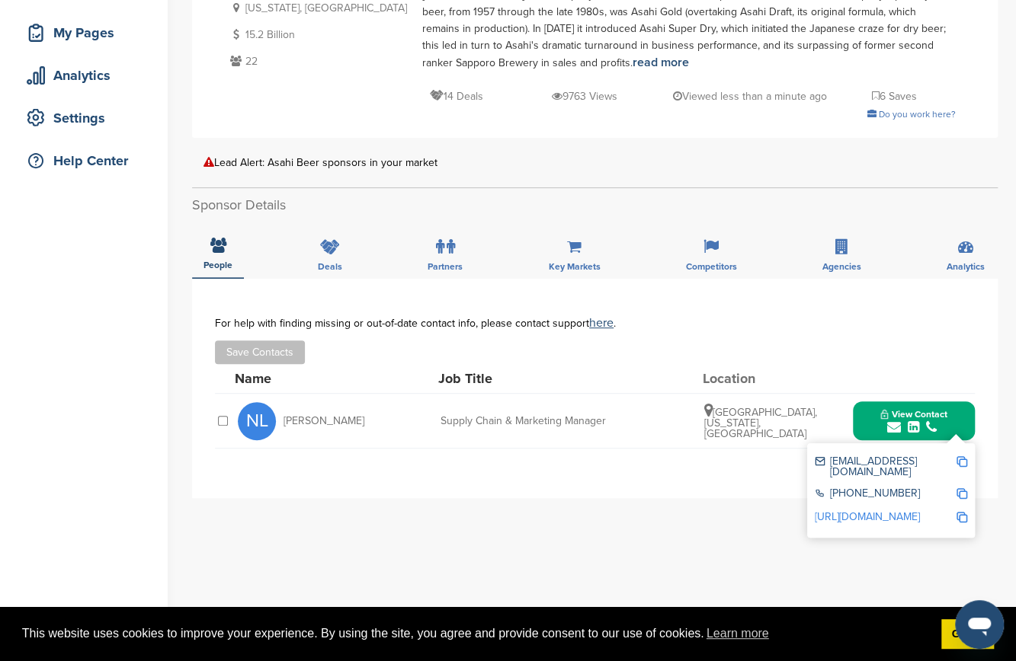
click at [960, 456] on img at bounding box center [961, 461] width 11 height 11
click at [765, 452] on div "**********" at bounding box center [594, 388] width 805 height 219
